Goal: Task Accomplishment & Management: Manage account settings

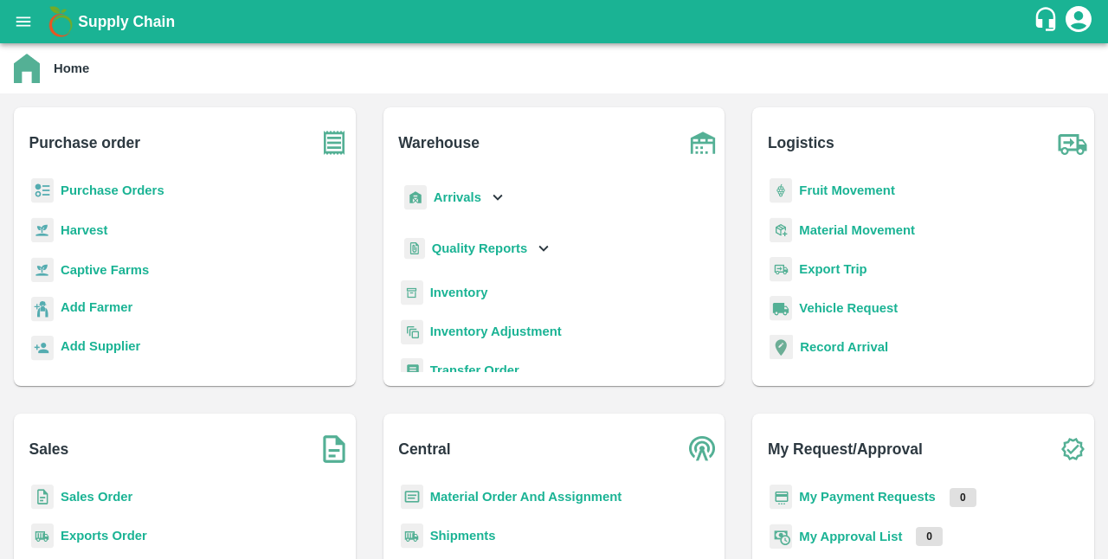
click at [85, 493] on b "Sales Order" at bounding box center [97, 497] width 72 height 14
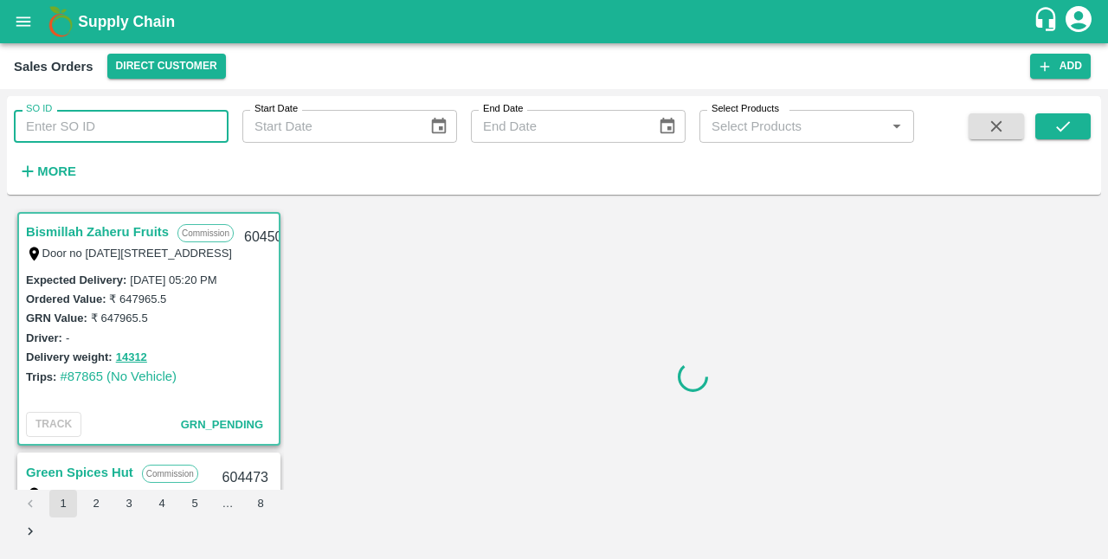
click at [116, 117] on input "SO ID" at bounding box center [121, 126] width 215 height 33
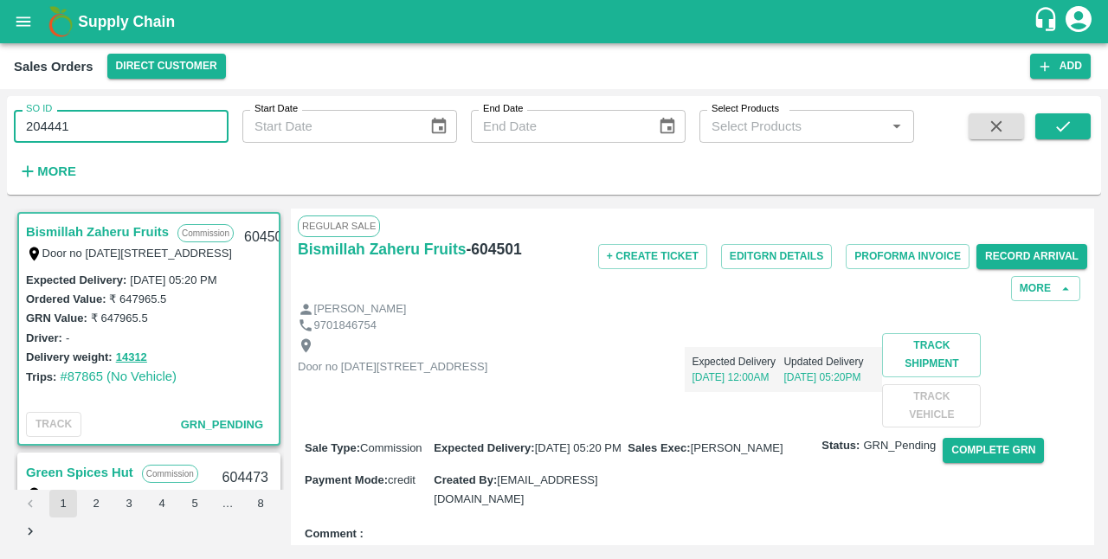
click at [27, 133] on input "204441" at bounding box center [121, 126] width 215 height 33
type input "0"
type input "604441"
click at [1064, 123] on icon "submit" at bounding box center [1063, 126] width 19 height 19
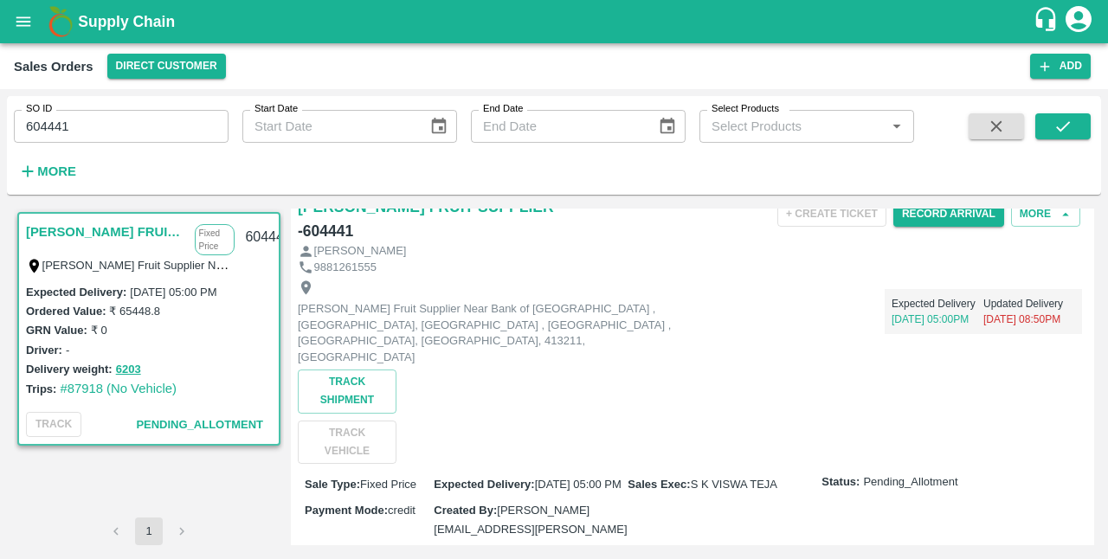
scroll to position [45, 0]
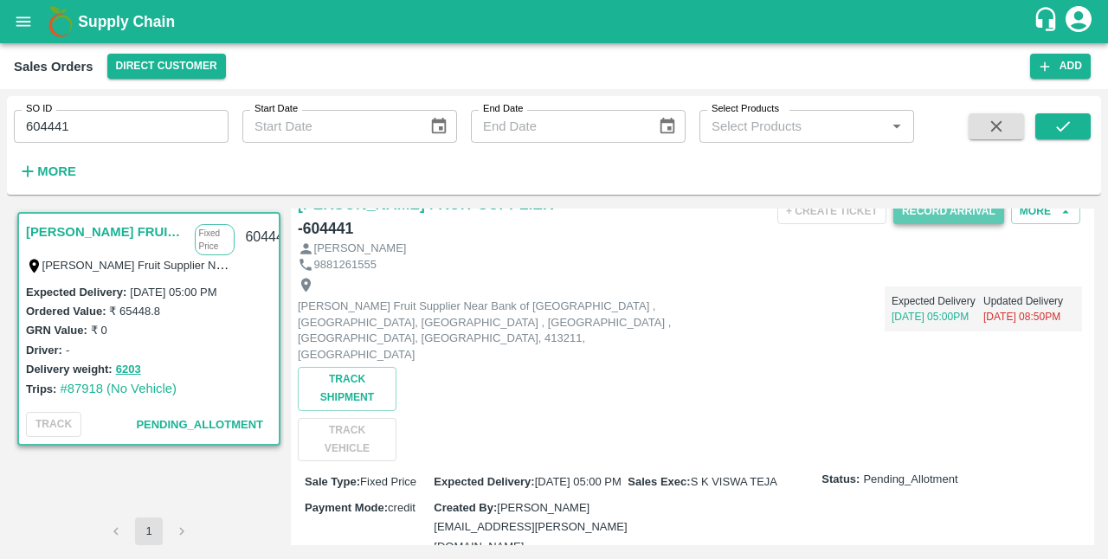
click at [963, 212] on button "Record Arrival" at bounding box center [948, 211] width 111 height 25
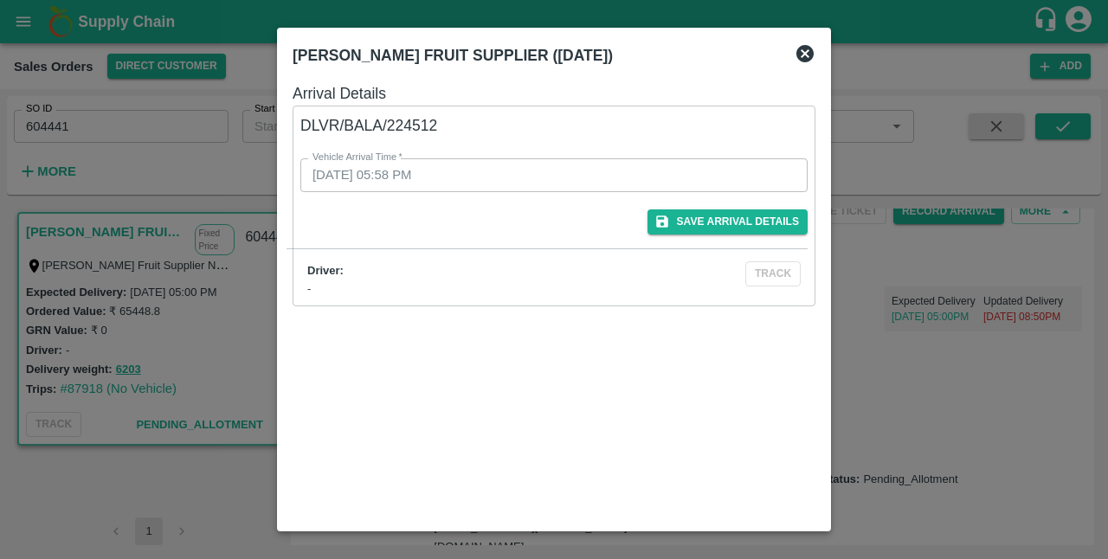
click at [804, 51] on icon at bounding box center [804, 53] width 17 height 17
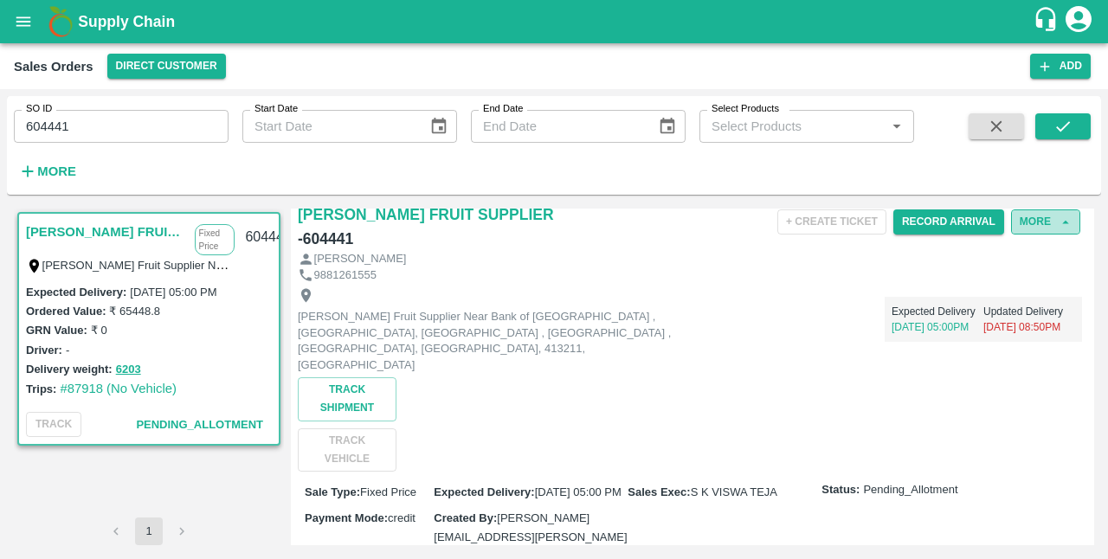
click at [1035, 218] on button "More" at bounding box center [1045, 221] width 69 height 25
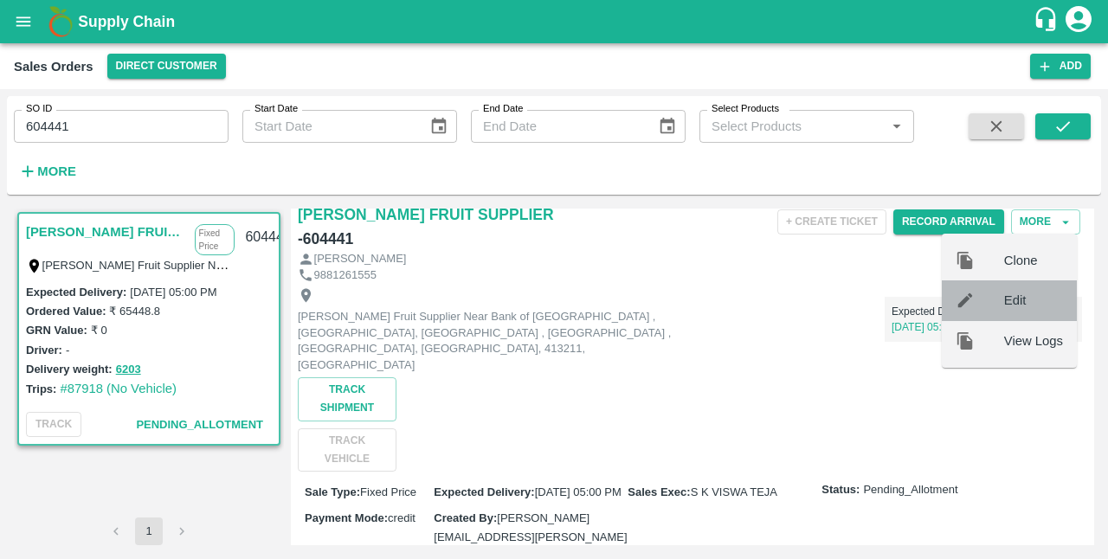
click at [1021, 296] on span "Edit" at bounding box center [1033, 300] width 59 height 19
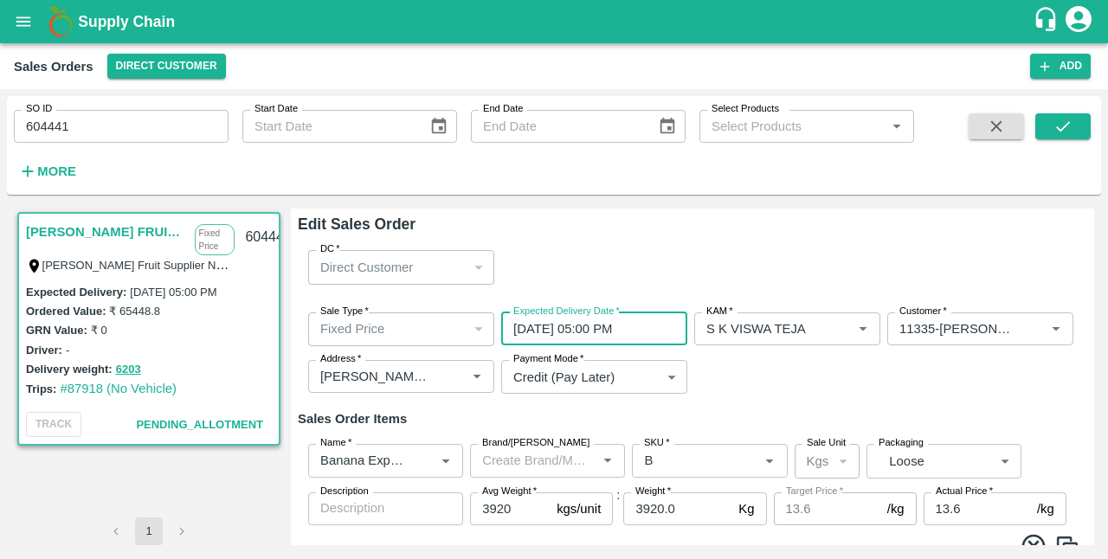
click at [609, 334] on input "[DATE] 05:00 PM" at bounding box center [588, 329] width 174 height 33
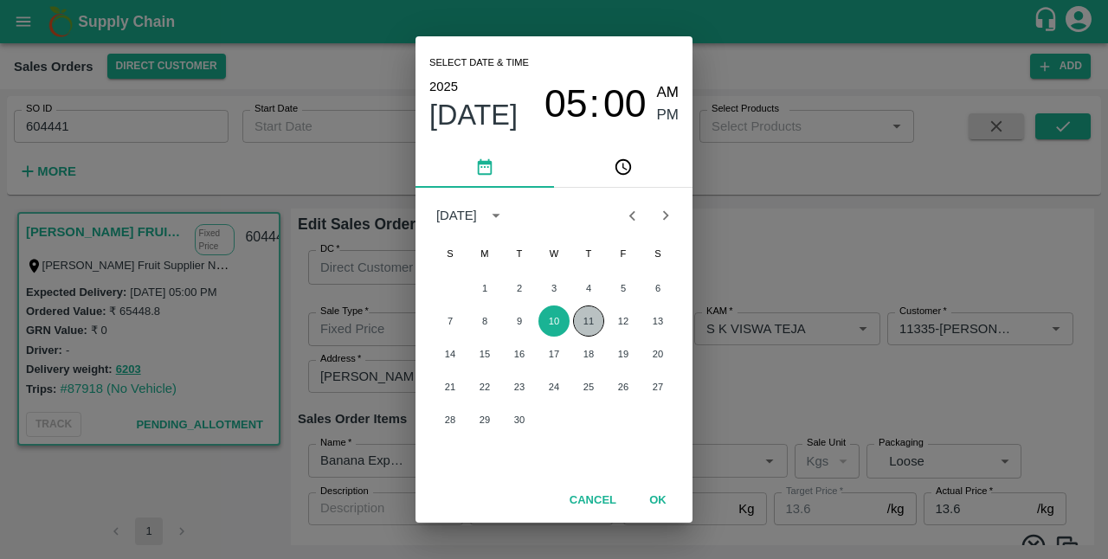
click at [592, 322] on button "11" at bounding box center [588, 321] width 31 height 31
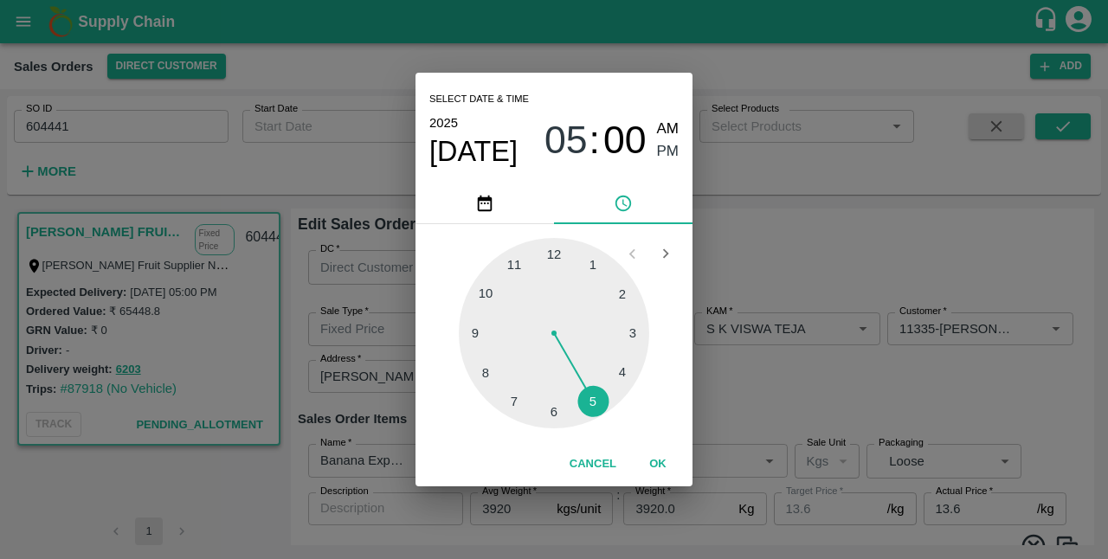
click at [629, 294] on div at bounding box center [554, 333] width 190 height 190
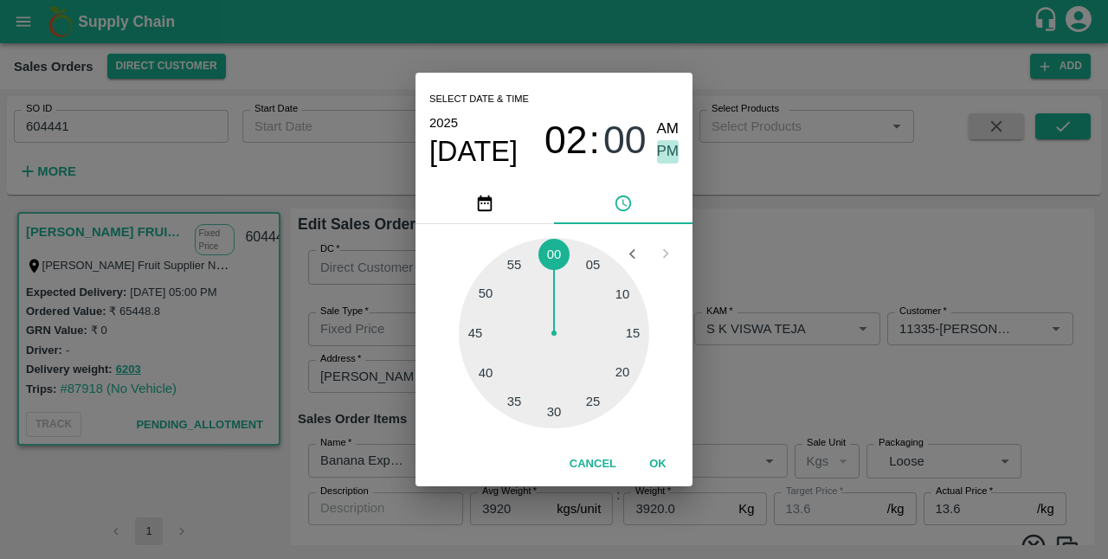
click at [673, 151] on span "PM" at bounding box center [668, 151] width 23 height 23
click at [654, 459] on button "OK" at bounding box center [657, 464] width 55 height 30
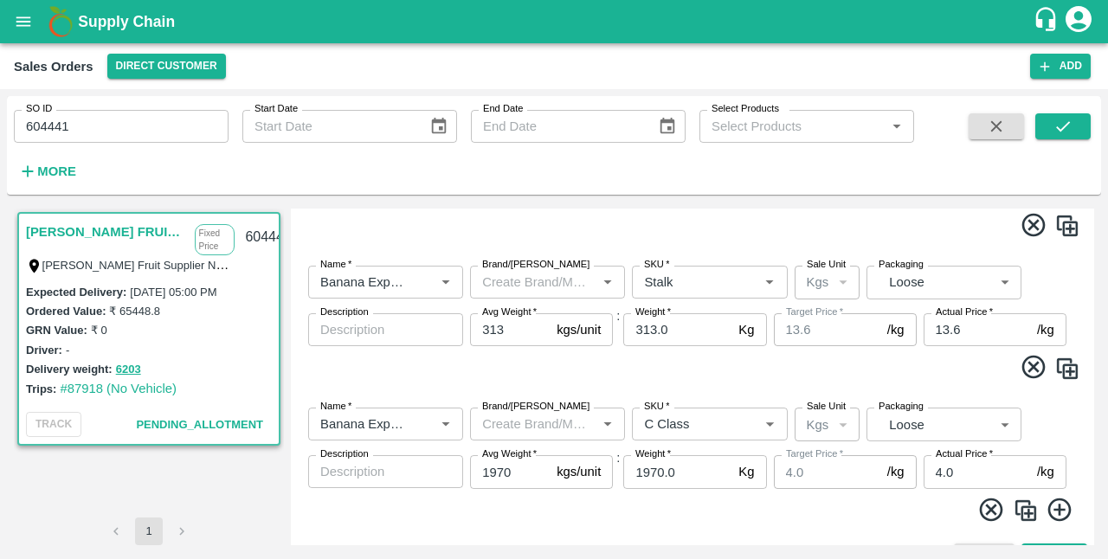
scroll to position [354, 0]
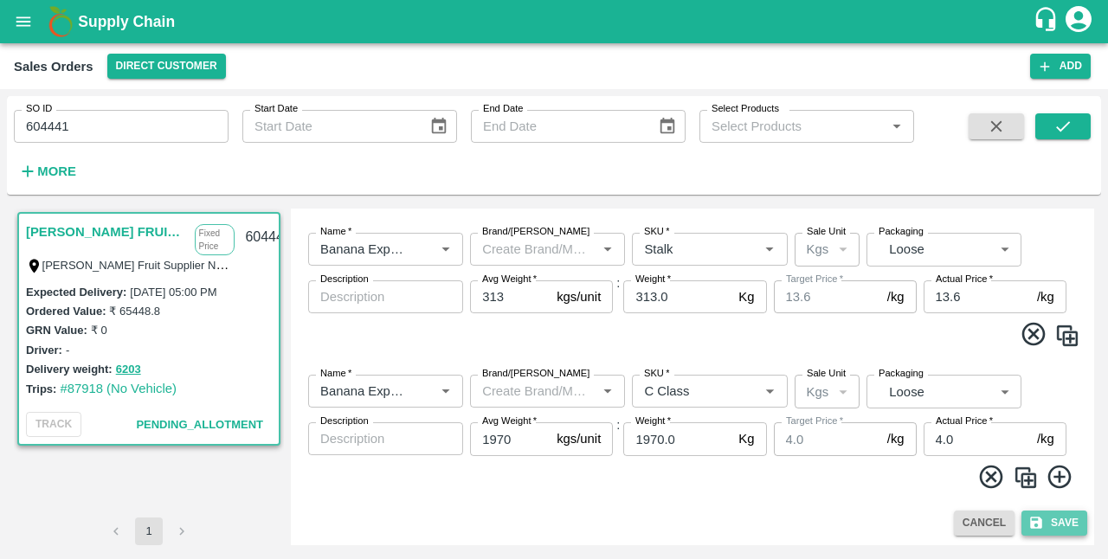
click at [1034, 518] on icon "submit" at bounding box center [1036, 523] width 12 height 12
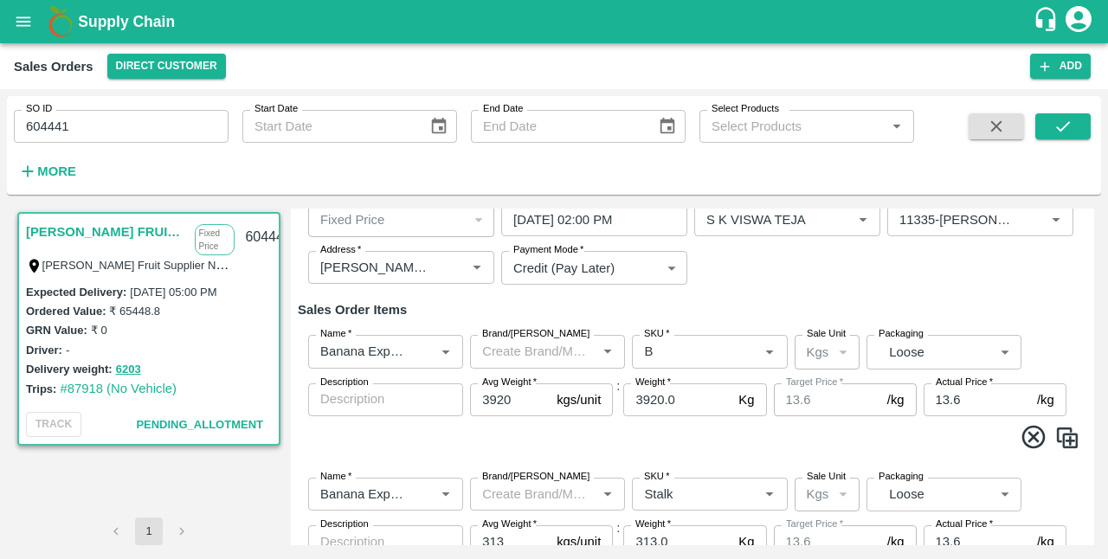
scroll to position [0, 0]
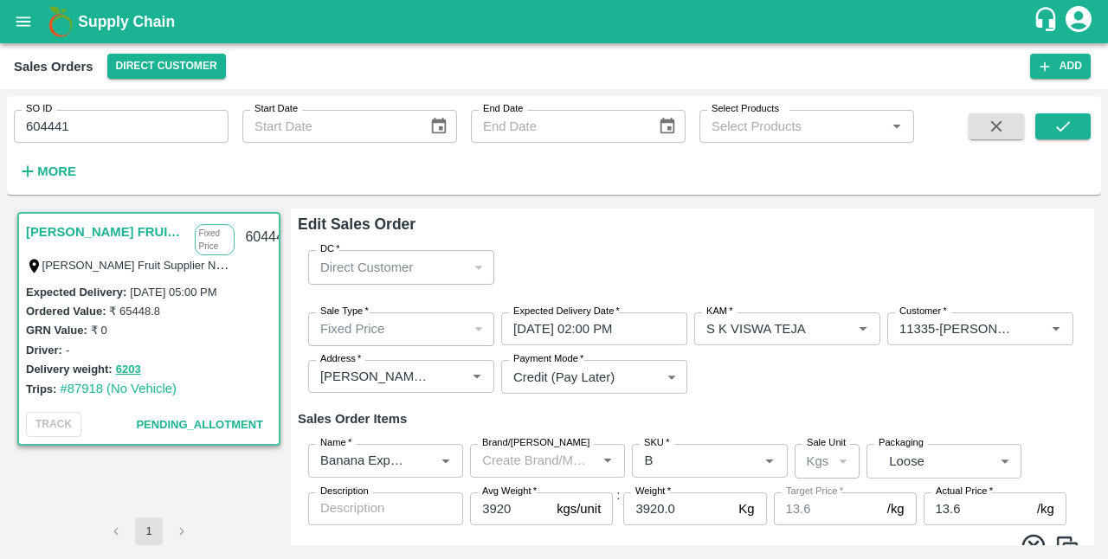
click at [831, 397] on div "Sale Type   * Fixed Price 1 Sale Type Expected Delivery Date   * [DATE] 02:00 P…" at bounding box center [693, 354] width 790 height 110
click at [609, 332] on input "[DATE] 02:00 PM" at bounding box center [588, 329] width 174 height 33
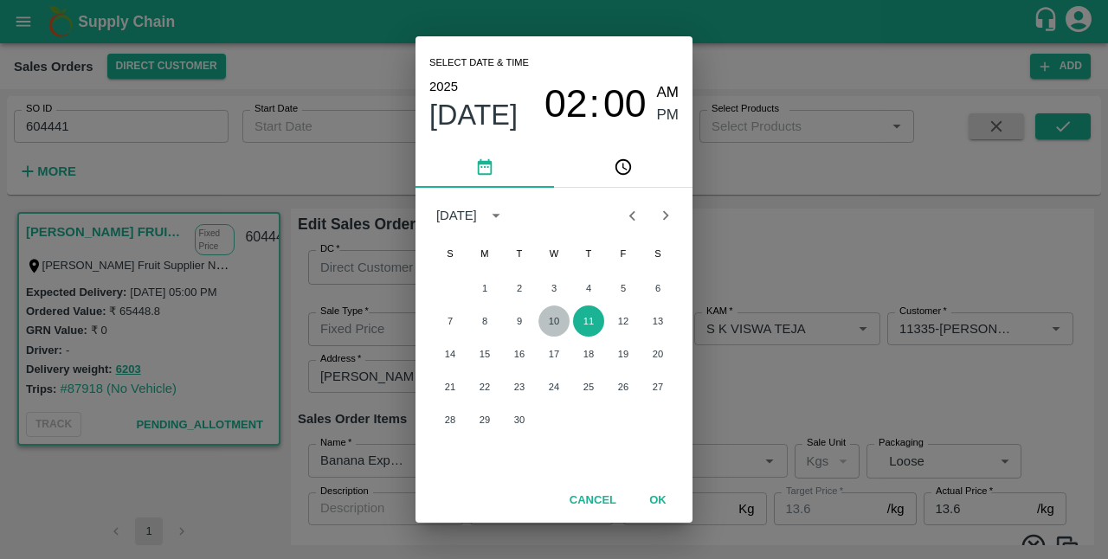
click at [561, 324] on button "10" at bounding box center [553, 321] width 31 height 31
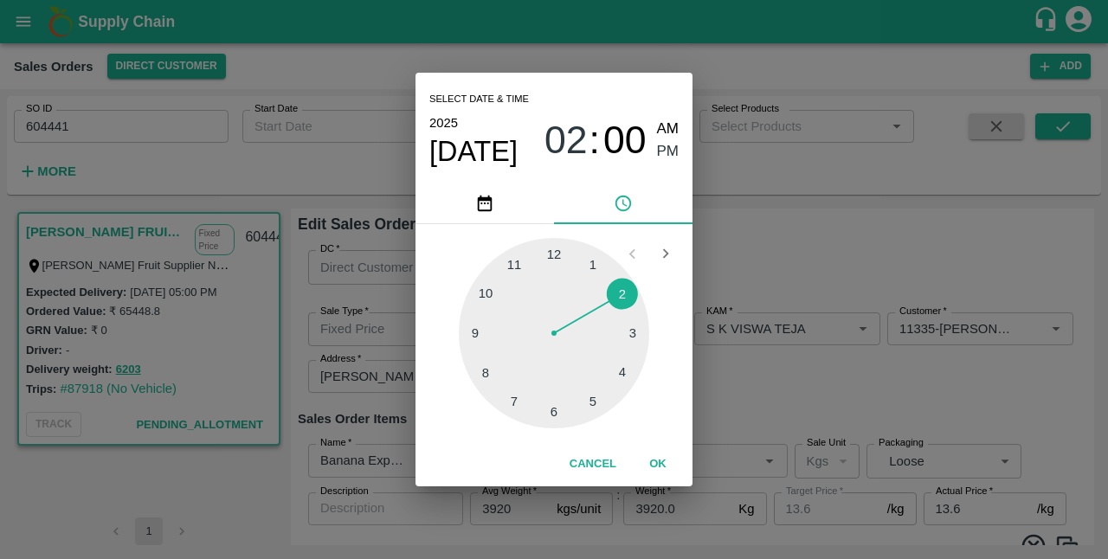
click at [627, 295] on div at bounding box center [554, 333] width 190 height 190
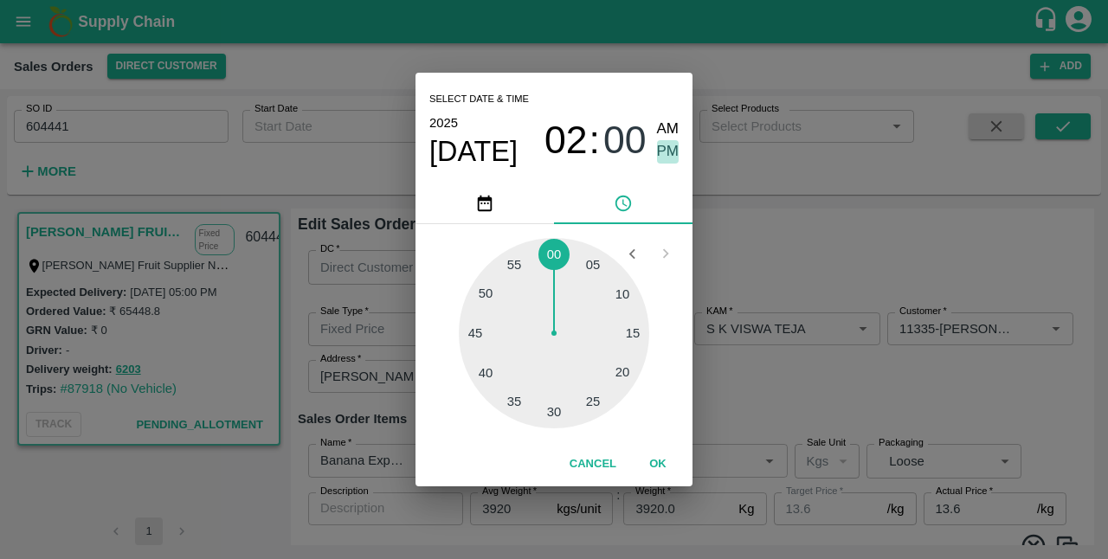
click at [671, 159] on span "PM" at bounding box center [668, 151] width 23 height 23
click at [660, 454] on button "OK" at bounding box center [657, 464] width 55 height 30
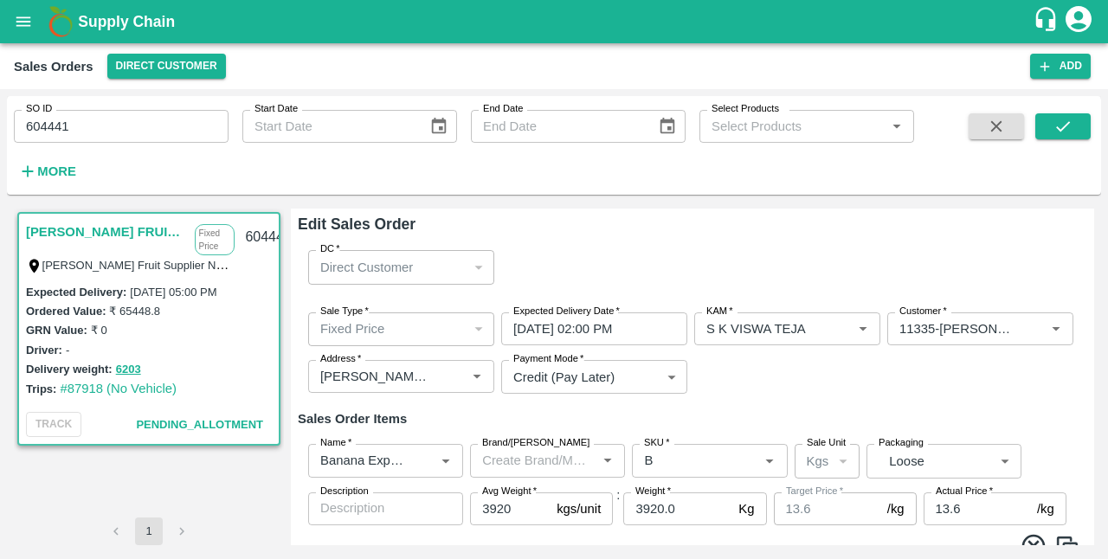
click at [710, 261] on div "DC   * Direct Customer 6 DC" at bounding box center [693, 266] width 790 height 61
click at [563, 329] on input "[DATE] 02:00 PM" at bounding box center [588, 329] width 174 height 33
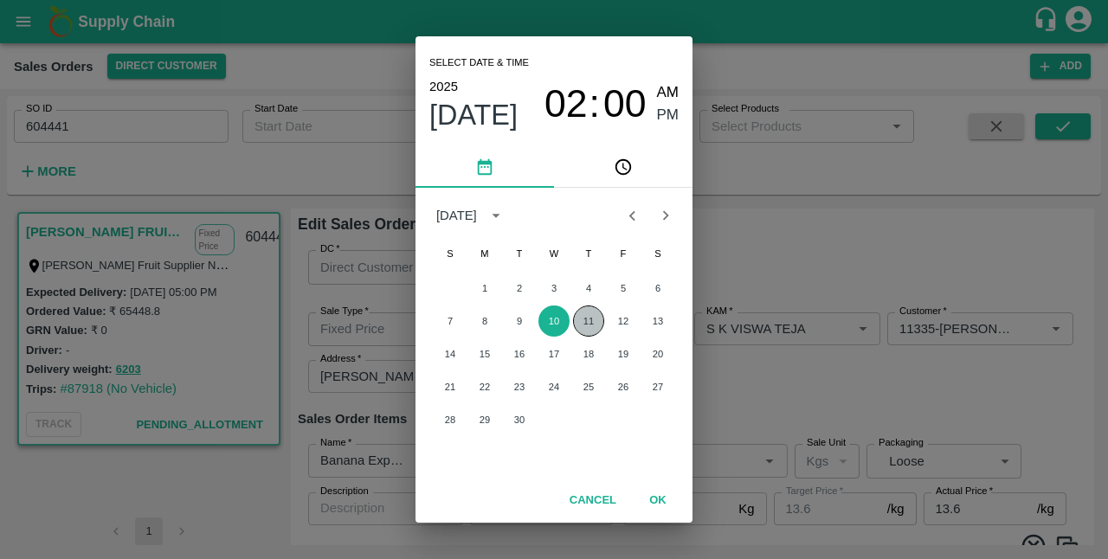
click at [583, 317] on button "11" at bounding box center [588, 321] width 31 height 31
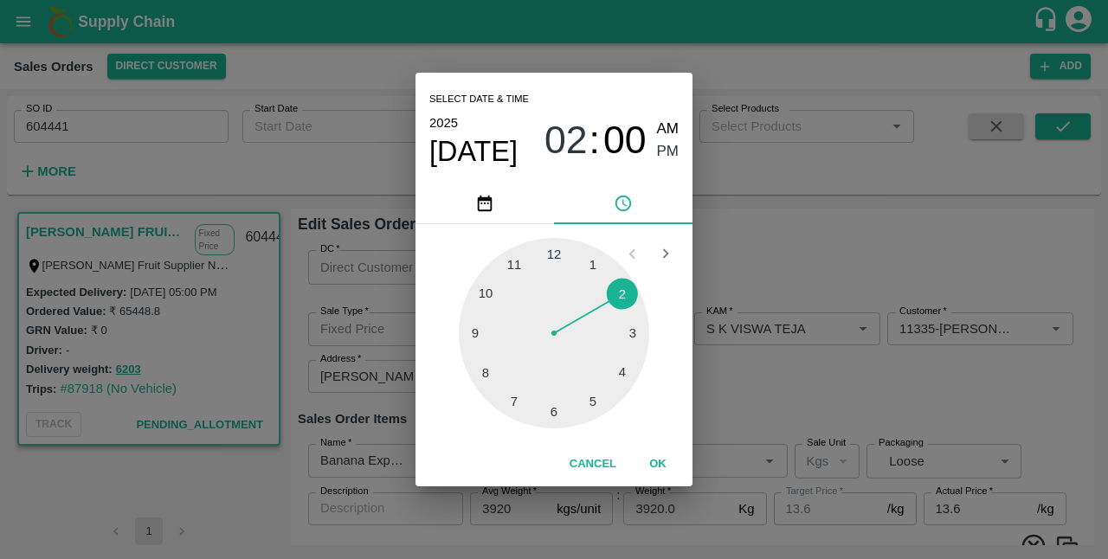
click at [621, 372] on div at bounding box center [554, 333] width 190 height 190
type input "[DATE] 04:00 PM"
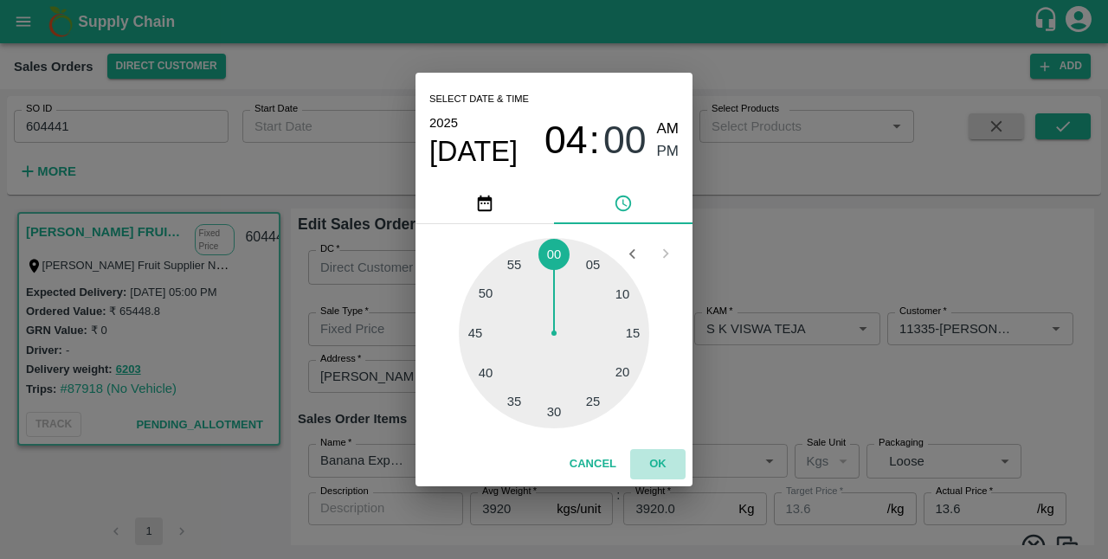
click at [658, 467] on button "OK" at bounding box center [657, 464] width 55 height 30
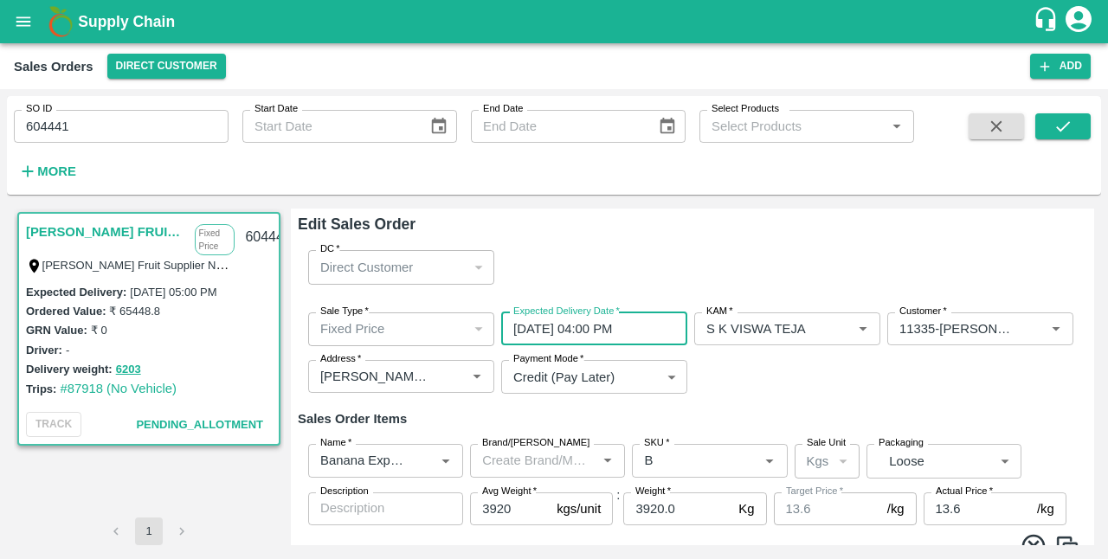
scroll to position [354, 0]
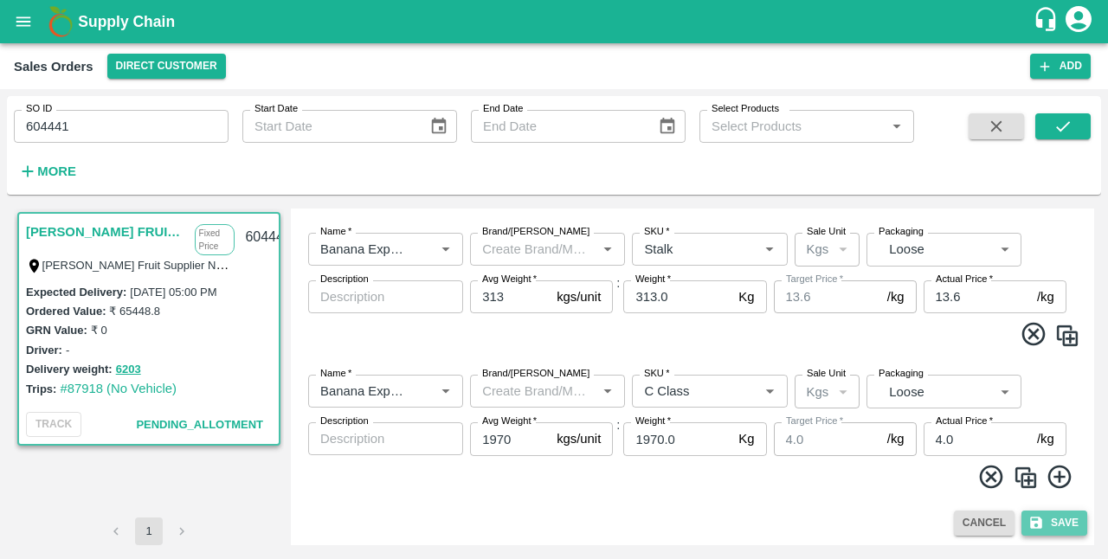
click at [1037, 525] on icon "submit" at bounding box center [1036, 523] width 12 height 12
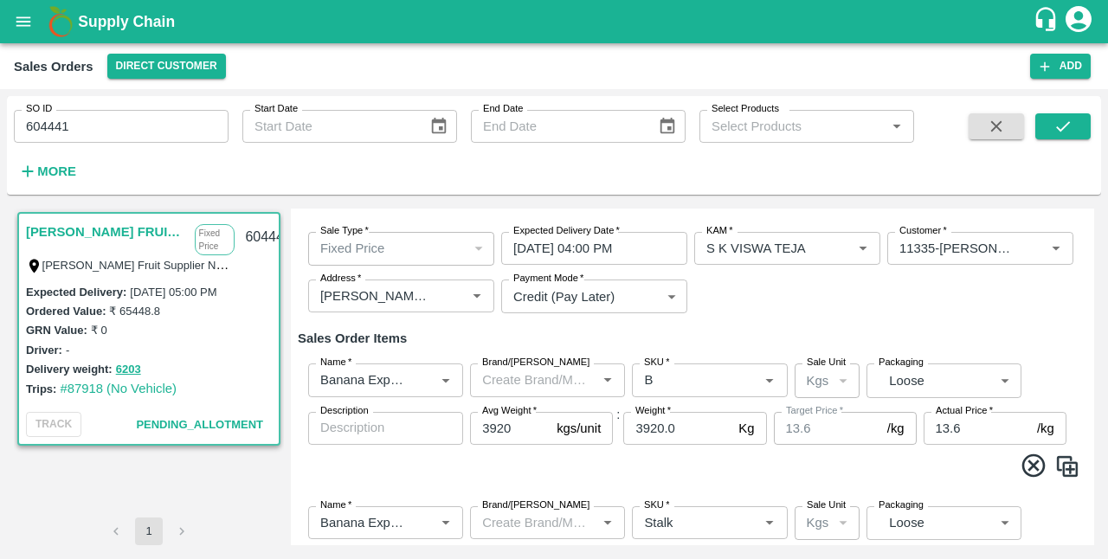
scroll to position [0, 0]
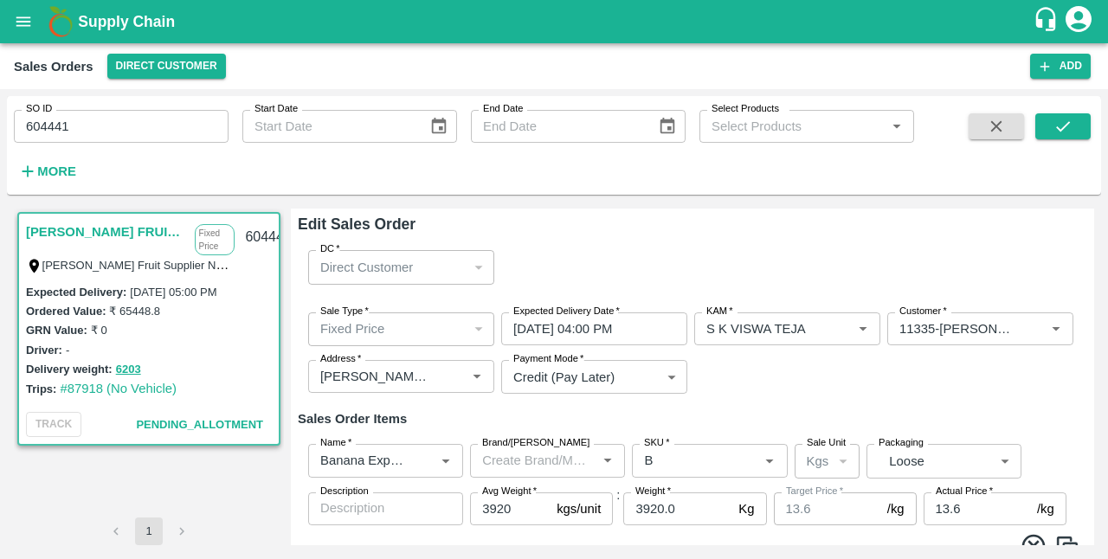
click at [642, 273] on div "DC   * Direct Customer 6 DC" at bounding box center [693, 266] width 790 height 61
